Goal: Communication & Community: Answer question/provide support

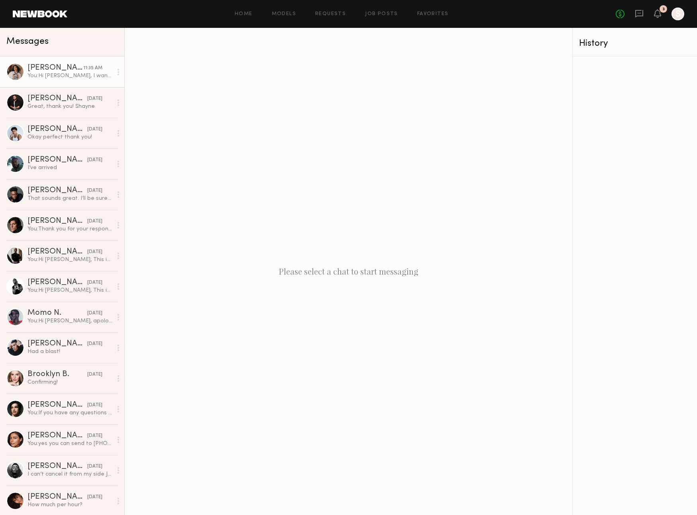
click at [98, 77] on div "You: Hi Kenan, I wanted to check in and apologize for the change — the shoot or…" at bounding box center [69, 76] width 85 height 8
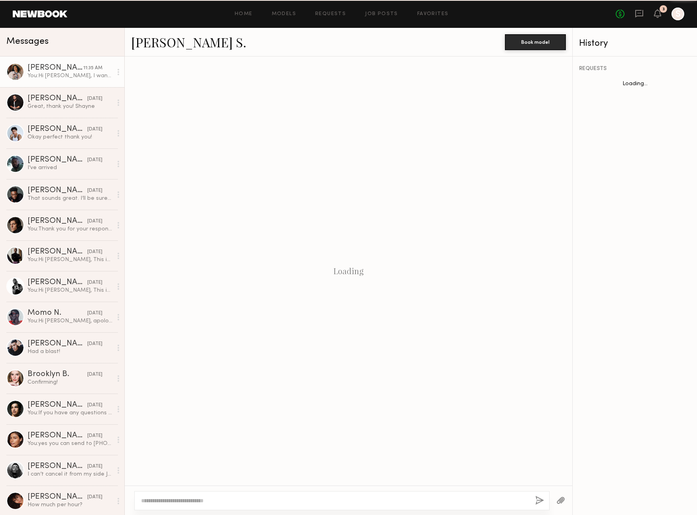
scroll to position [358, 0]
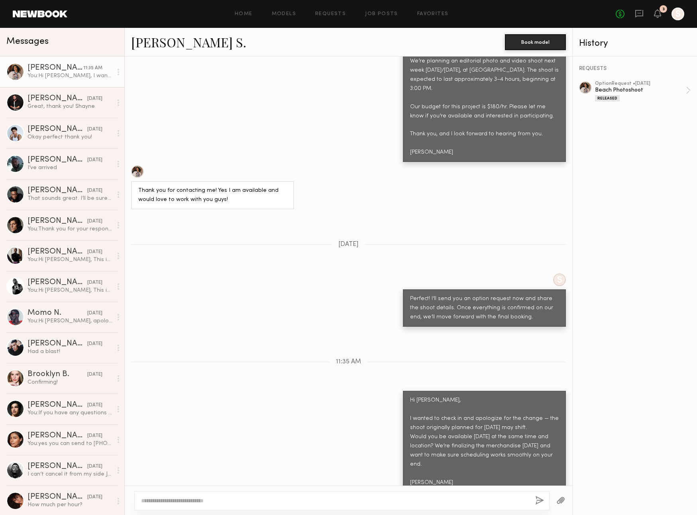
click at [27, 2] on header "Home Models Requests Job Posts Favorites Sign Out No fees up to $5,000 3 S" at bounding box center [348, 14] width 697 height 28
click at [33, 16] on link at bounding box center [40, 13] width 55 height 7
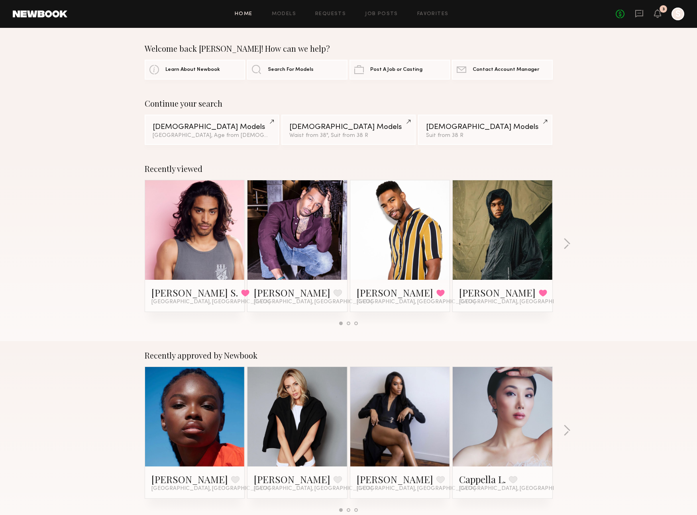
click at [58, 10] on link at bounding box center [40, 13] width 55 height 7
click at [638, 11] on icon at bounding box center [638, 13] width 9 height 9
